Goal: Find specific page/section: Find specific page/section

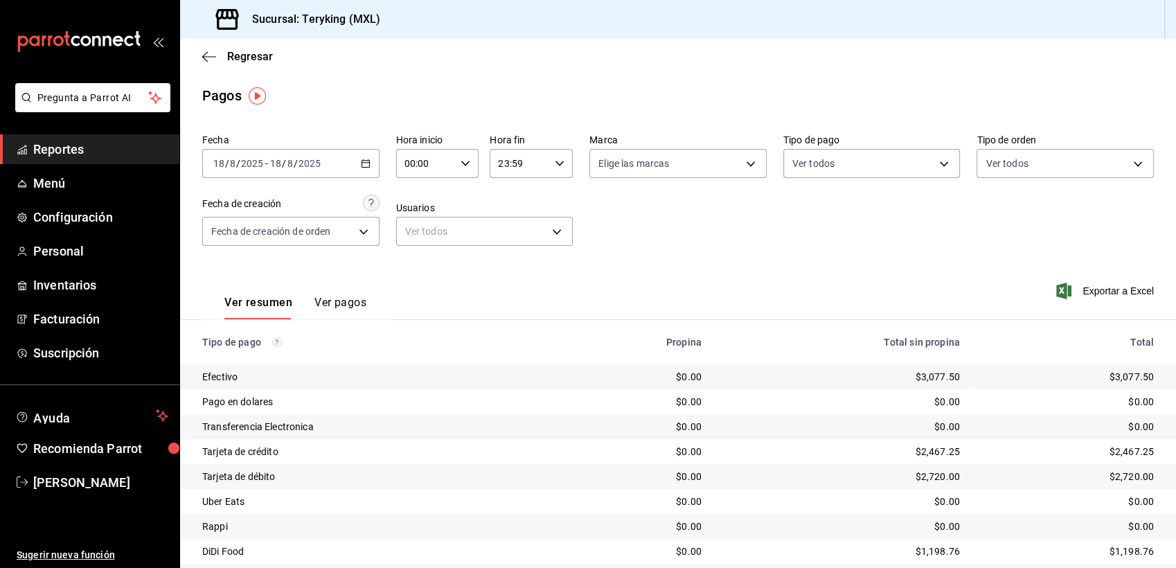
click at [76, 136] on link "Reportes" at bounding box center [89, 149] width 179 height 30
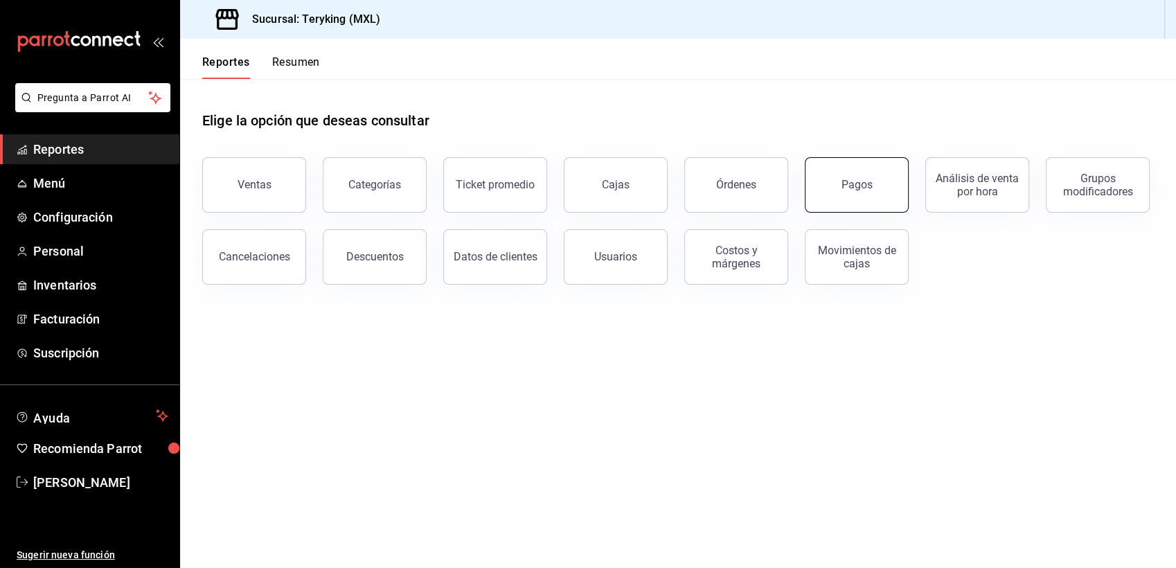
click at [853, 185] on div "Pagos" at bounding box center [857, 184] width 31 height 13
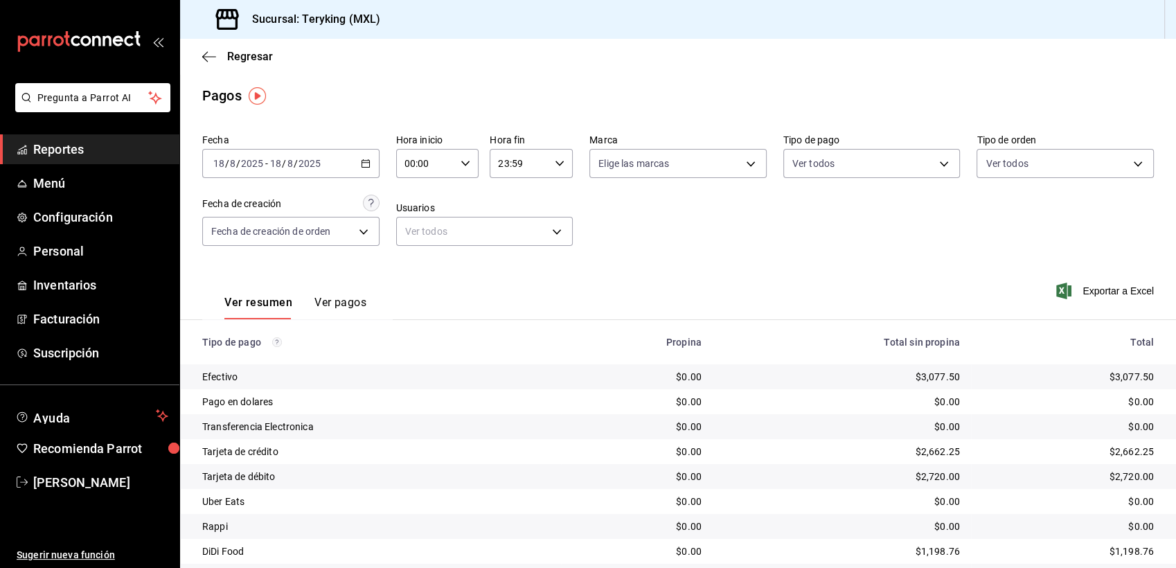
click at [74, 147] on span "Reportes" at bounding box center [100, 149] width 135 height 19
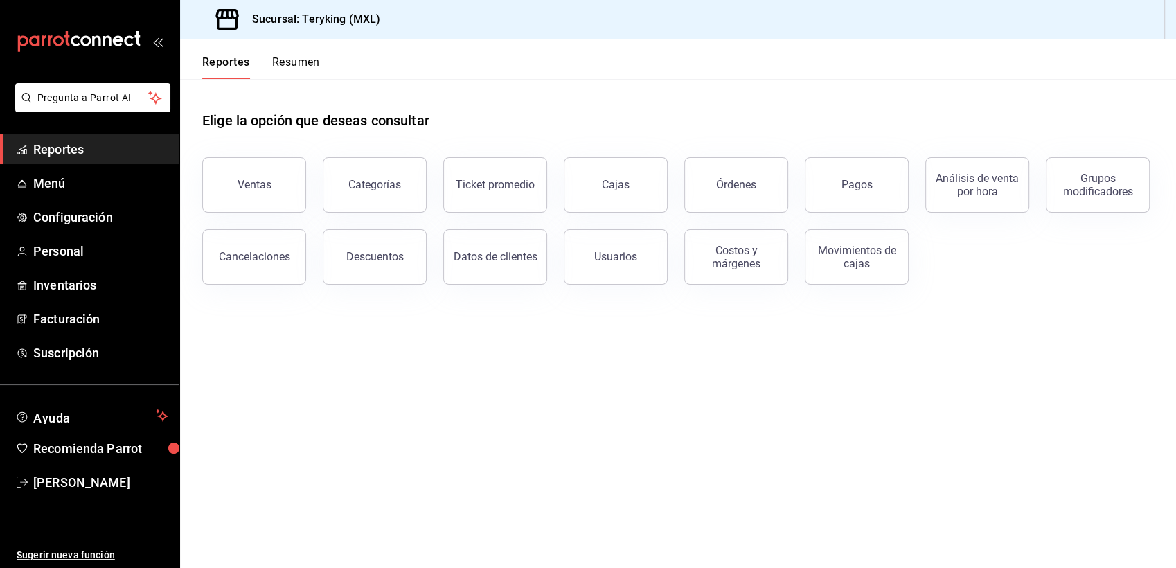
click at [62, 143] on span "Reportes" at bounding box center [100, 149] width 135 height 19
click at [80, 154] on span "Reportes" at bounding box center [100, 149] width 135 height 19
click at [266, 181] on div "Ventas" at bounding box center [255, 184] width 34 height 13
